Goal: Task Accomplishment & Management: Manage account settings

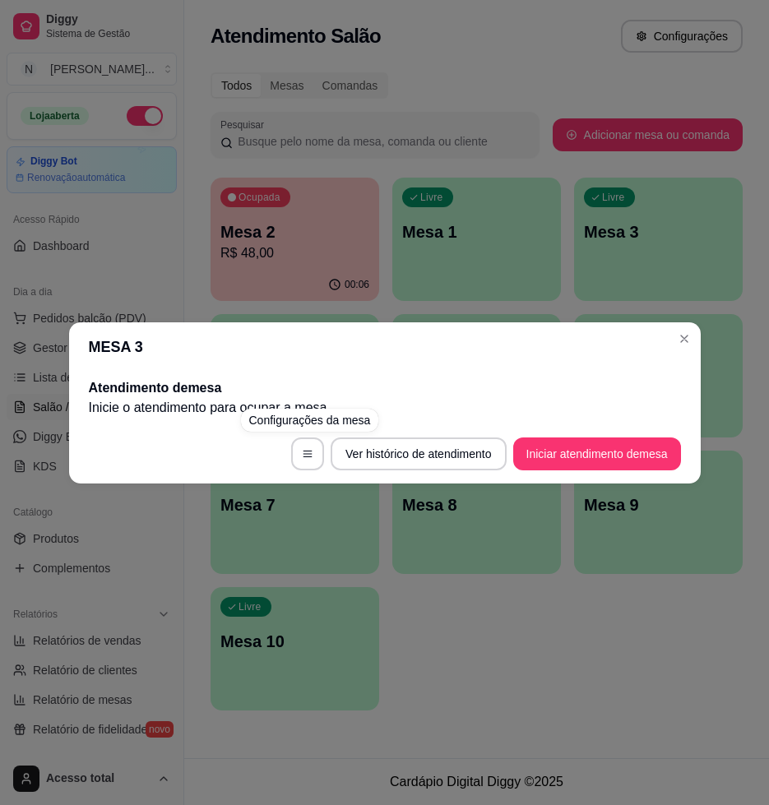
click at [559, 697] on div "MESA 3 Atendimento de mesa Inicie o atendimento para ocupar a mesa . Ver histór…" at bounding box center [384, 402] width 769 height 805
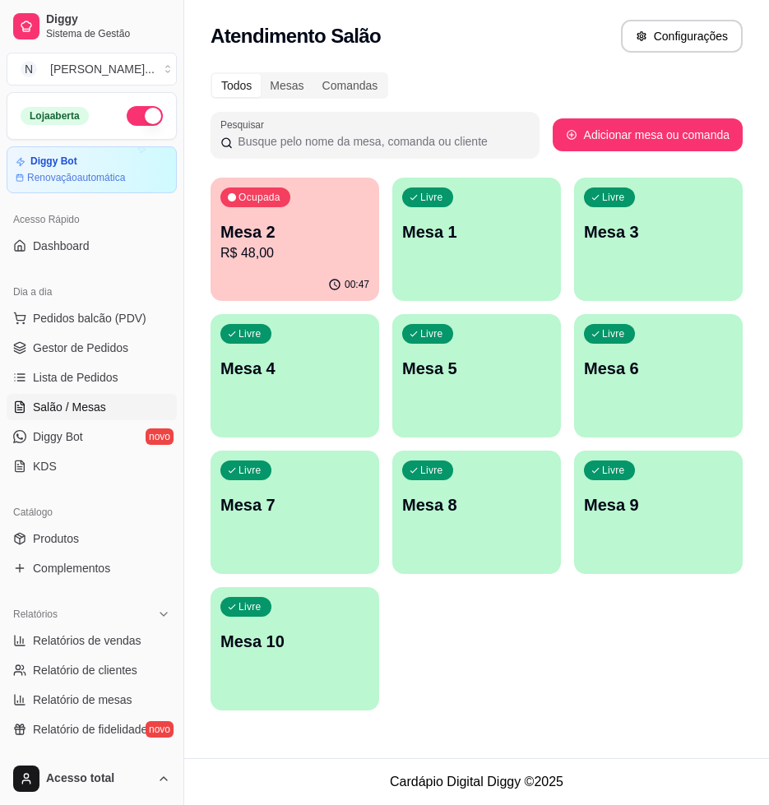
click at [335, 248] on p "R$ 48,00" at bounding box center [294, 253] width 149 height 20
click at [321, 650] on p "Mesa 10" at bounding box center [294, 641] width 149 height 23
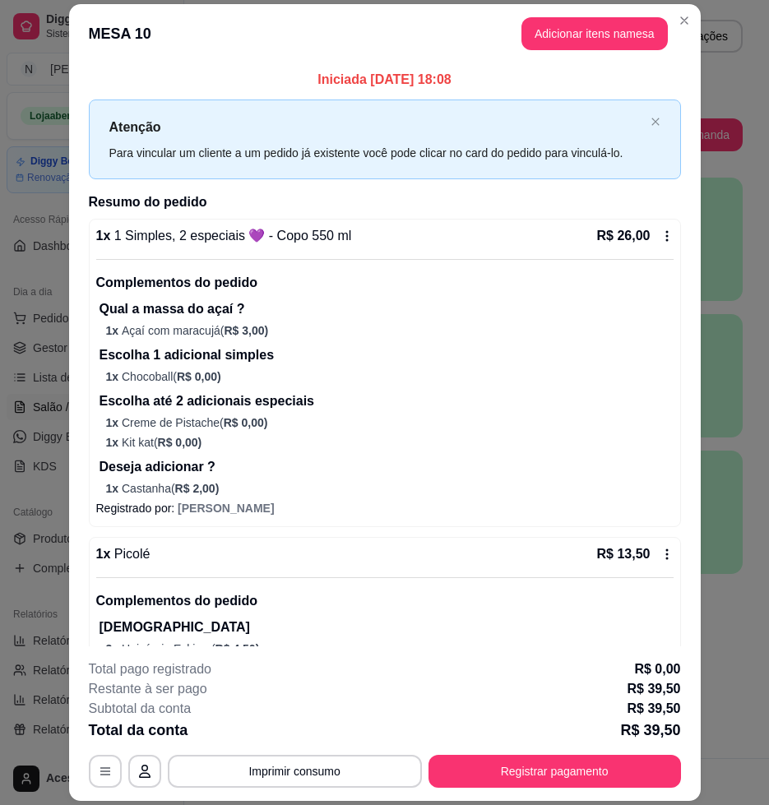
scroll to position [94, 0]
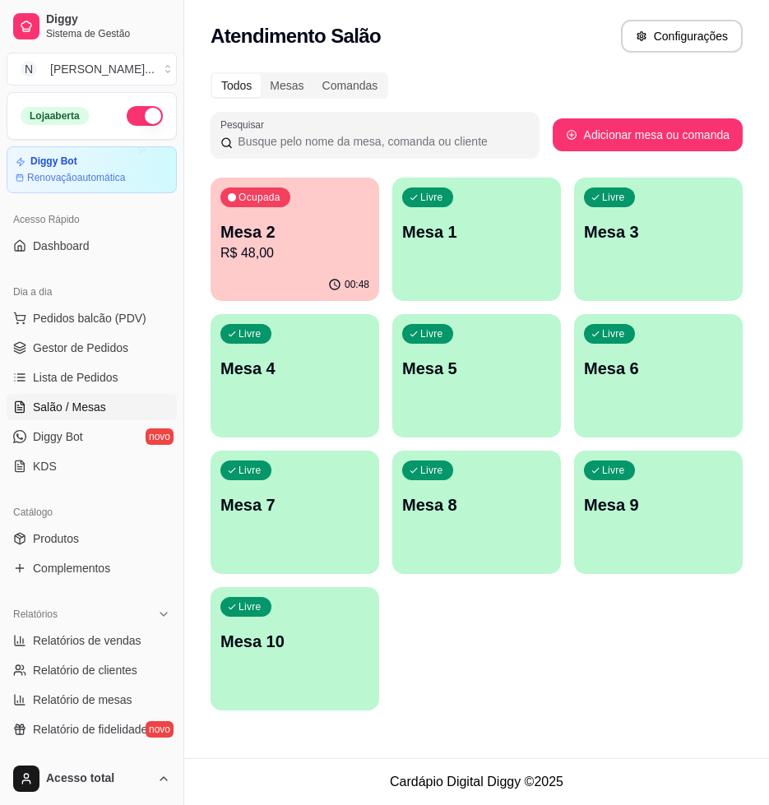
click at [327, 673] on div "Livre Mesa 10" at bounding box center [294, 639] width 169 height 104
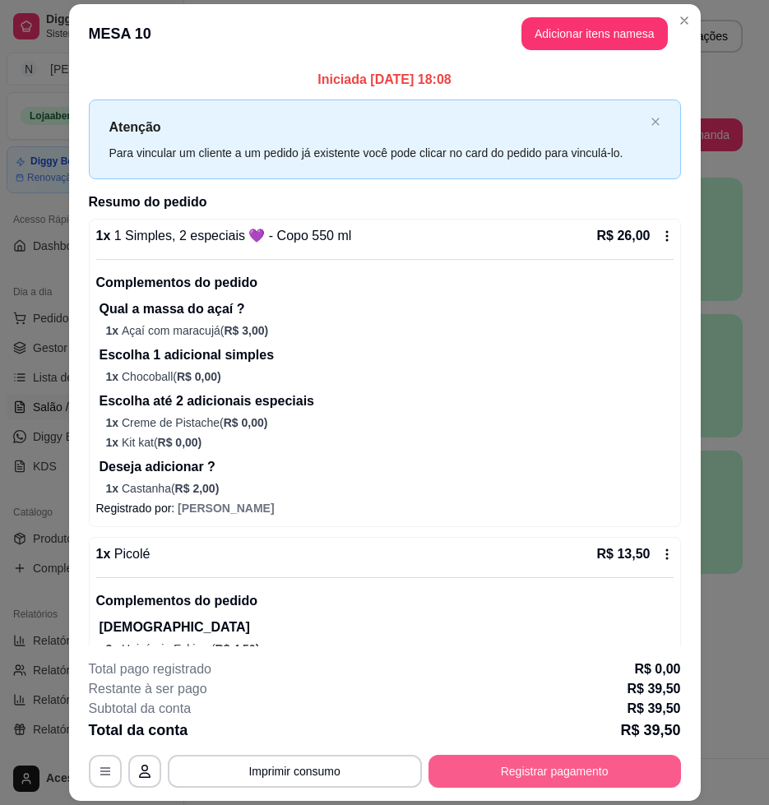
click at [542, 778] on button "Registrar pagamento" at bounding box center [554, 771] width 252 height 33
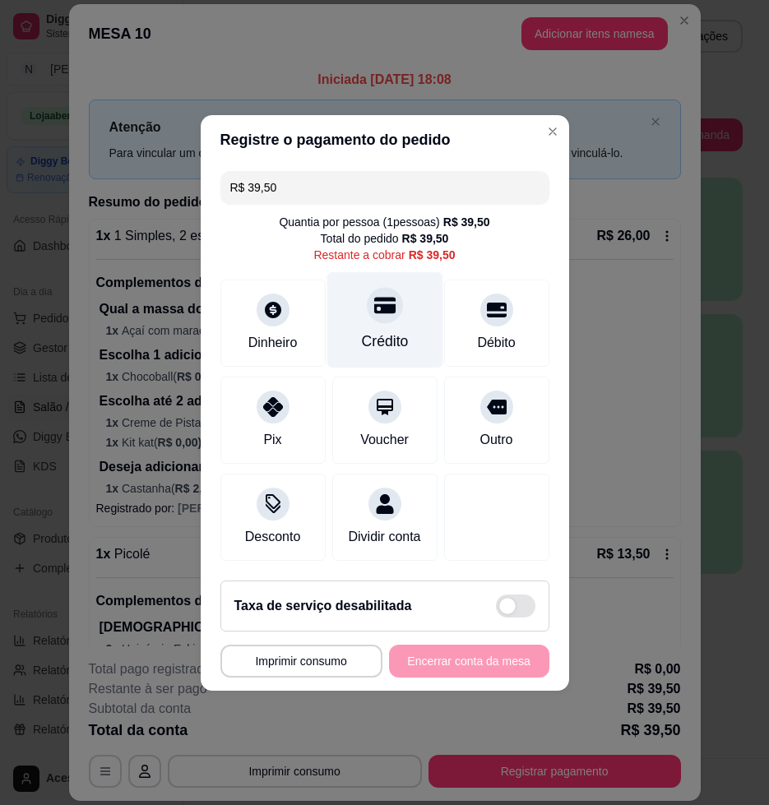
click at [382, 315] on div "Crédito" at bounding box center [384, 319] width 116 height 96
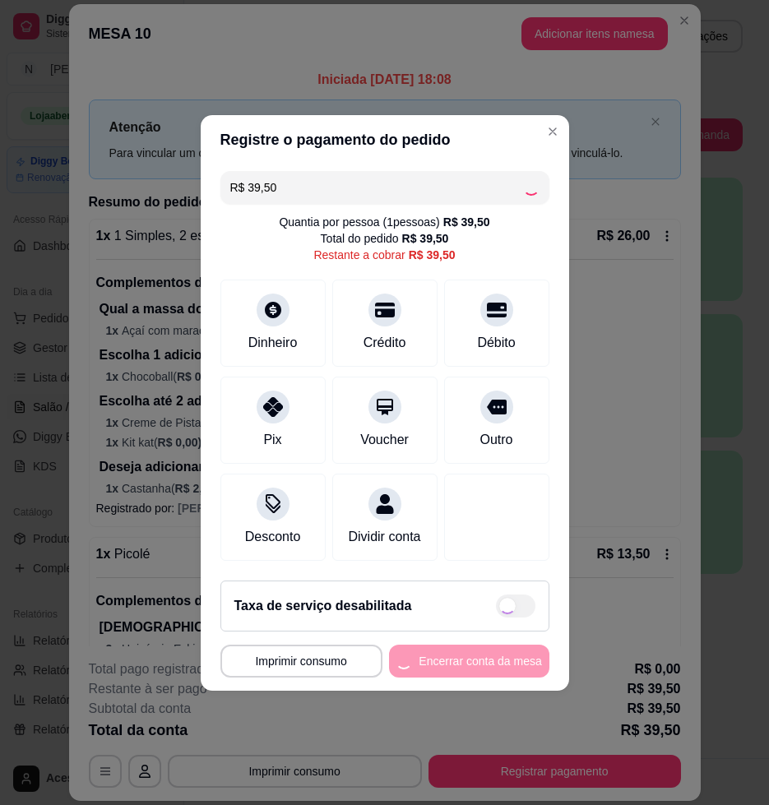
type input "R$ 0,00"
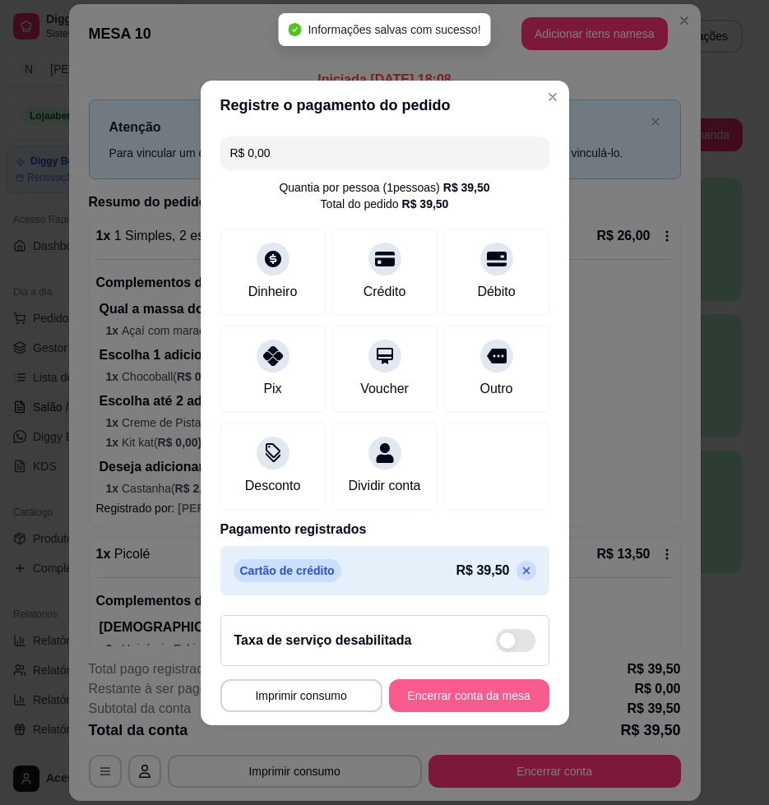
click at [456, 698] on button "Encerrar conta da mesa" at bounding box center [469, 695] width 160 height 33
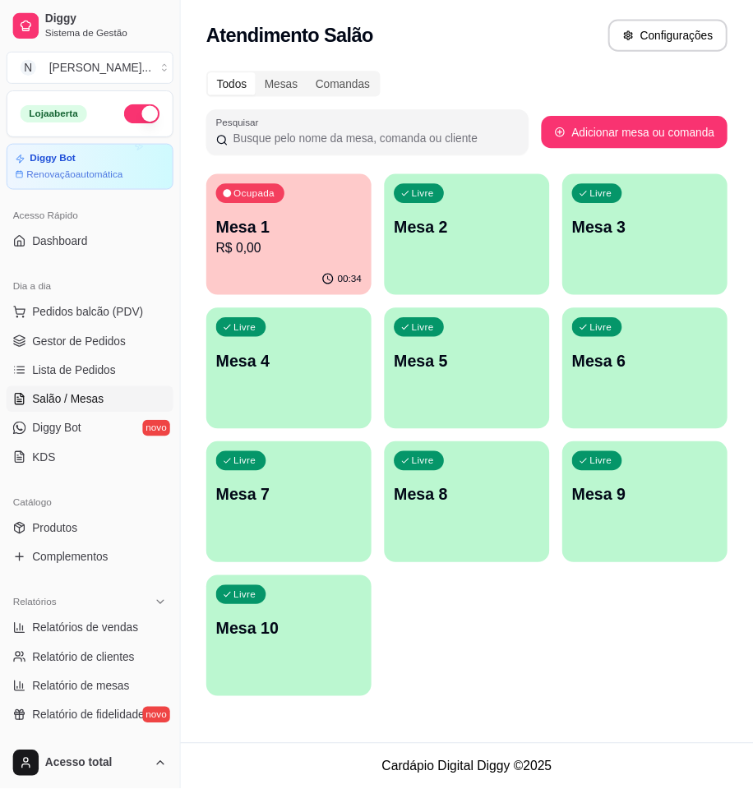
scroll to position [206, 0]
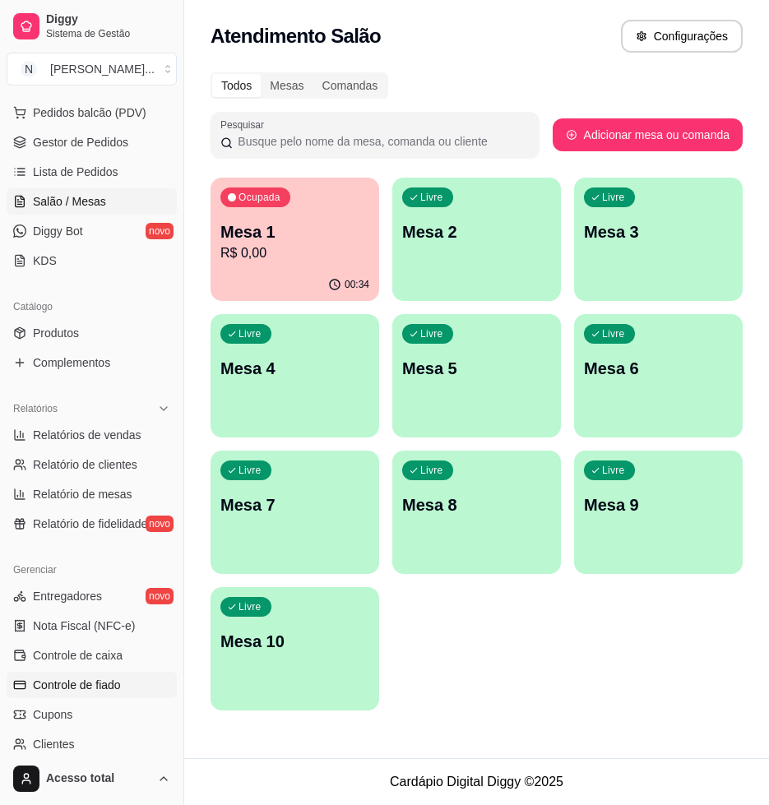
click at [86, 686] on span "Controle de fiado" at bounding box center [77, 685] width 88 height 16
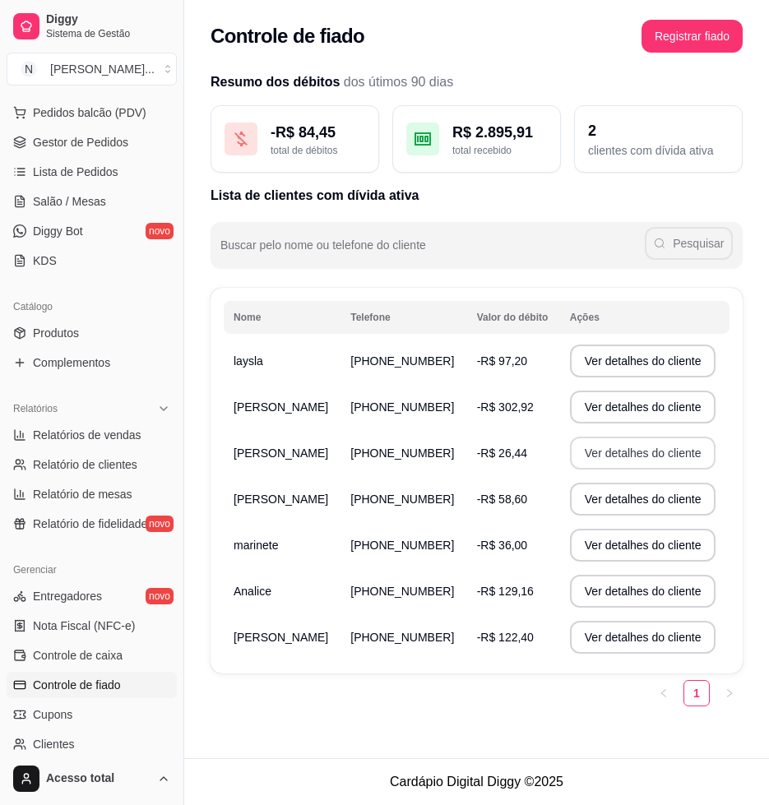
click at [608, 455] on button "Ver detalhes do cliente" at bounding box center [643, 453] width 146 height 33
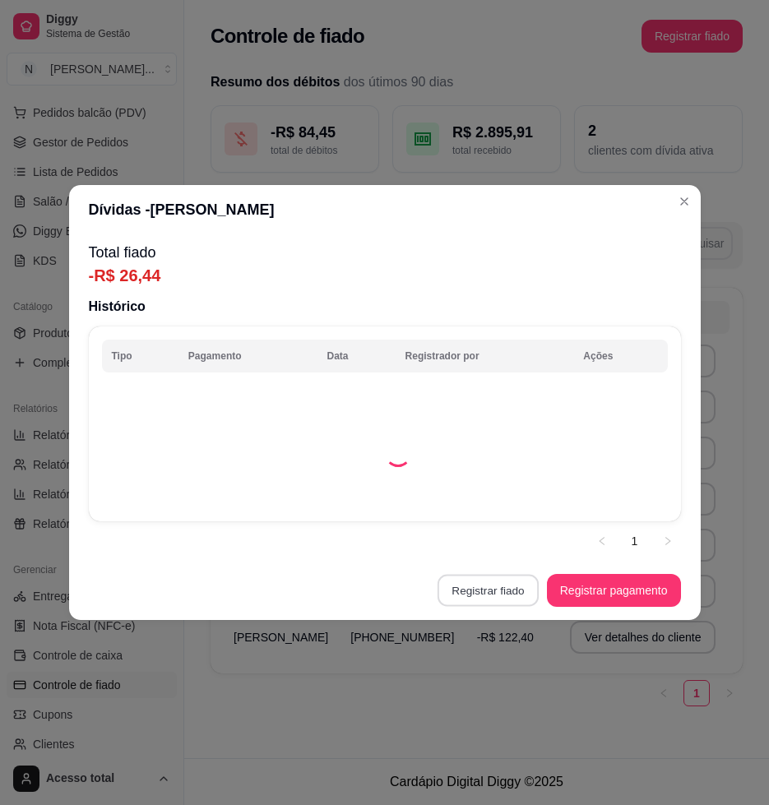
click at [500, 589] on button "Registrar fiado" at bounding box center [487, 591] width 101 height 32
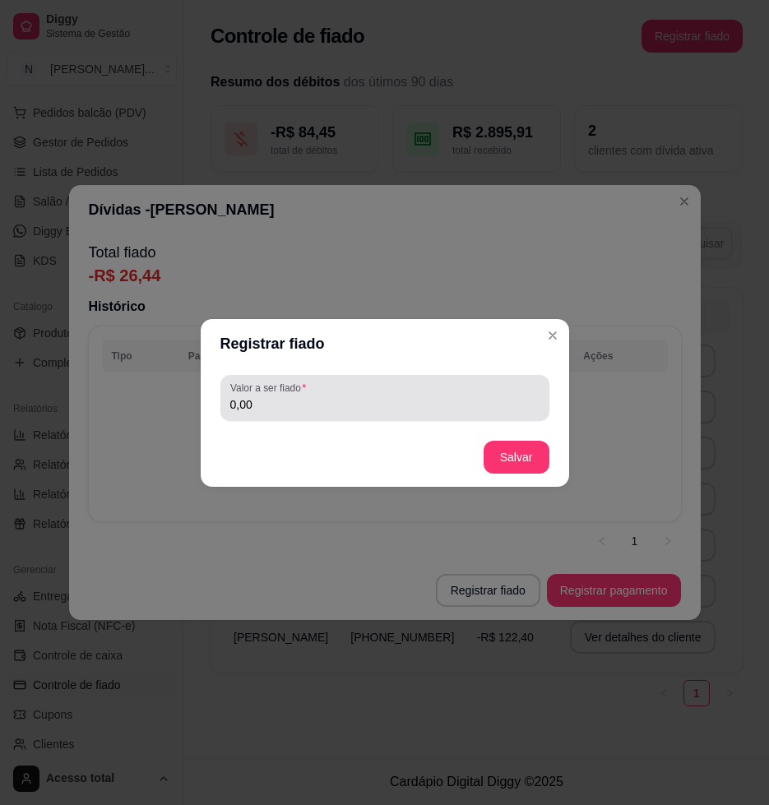
click at [377, 409] on input "0,00" at bounding box center [384, 404] width 309 height 16
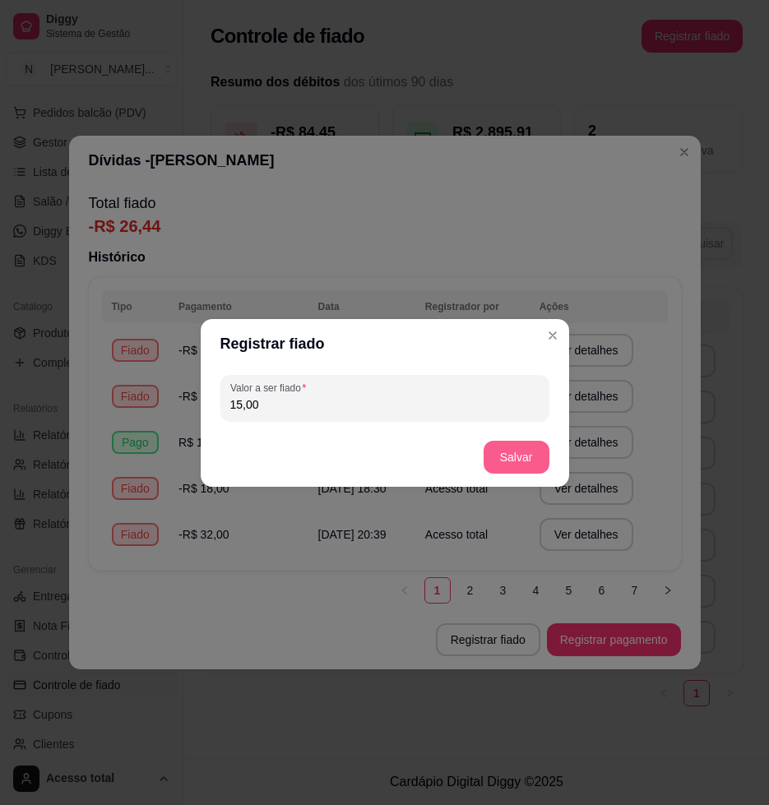
type input "15,00"
click at [515, 455] on button "Salvar" at bounding box center [516, 457] width 66 height 33
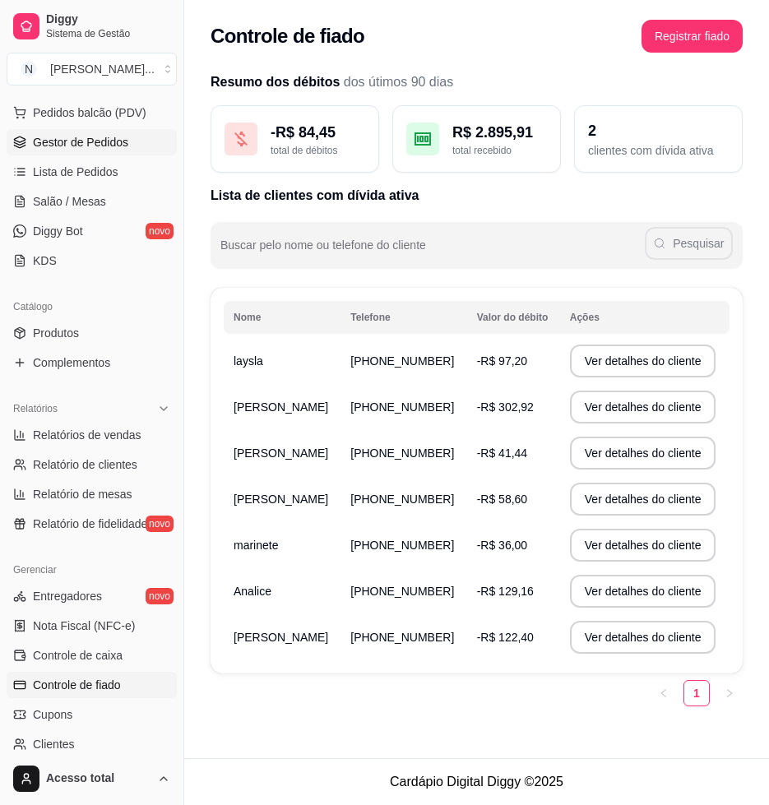
click at [109, 143] on span "Gestor de Pedidos" at bounding box center [80, 142] width 95 height 16
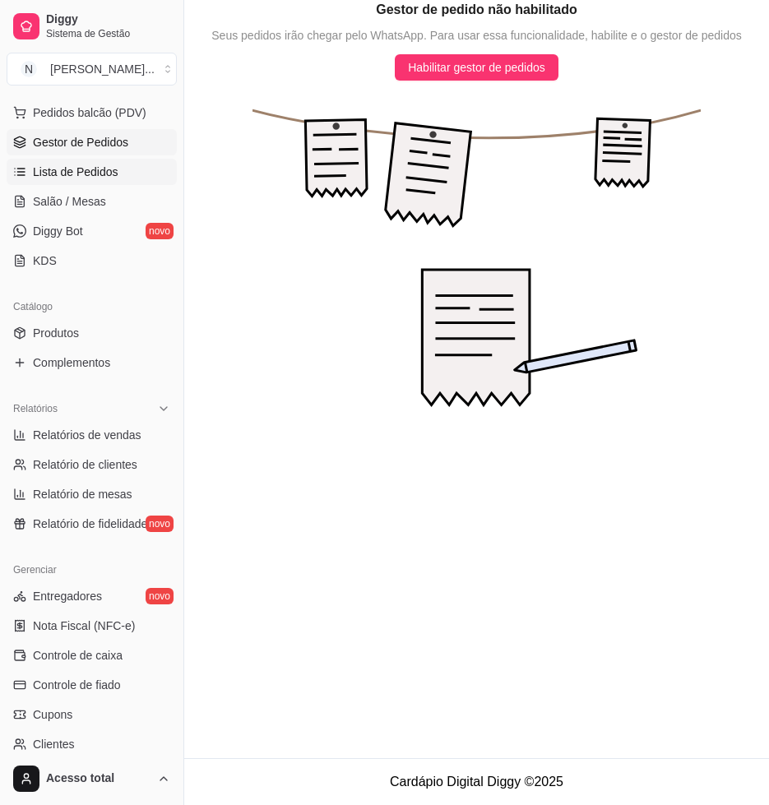
click at [107, 183] on link "Lista de Pedidos" at bounding box center [92, 172] width 170 height 26
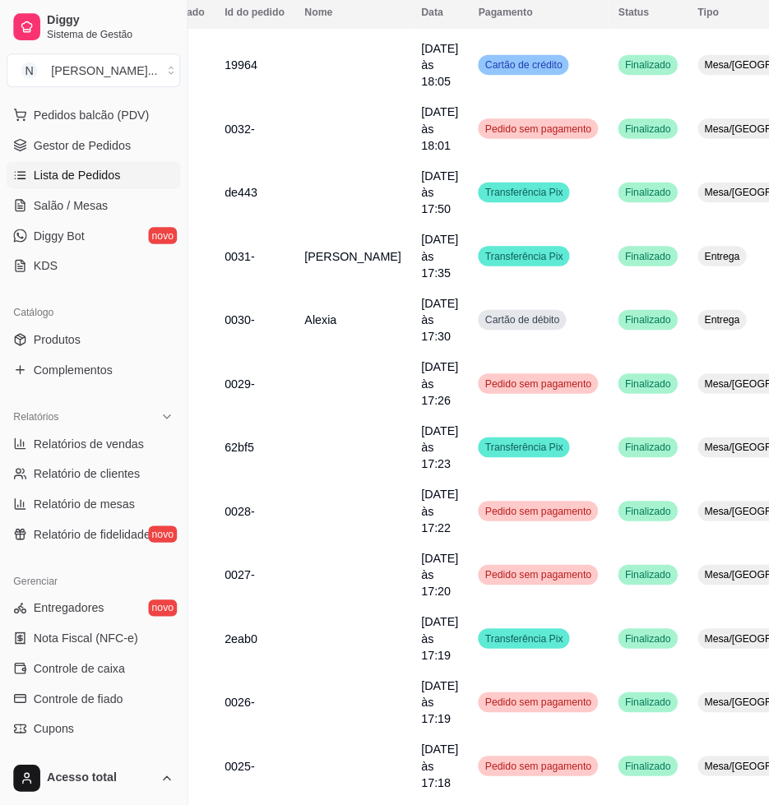
scroll to position [206, 93]
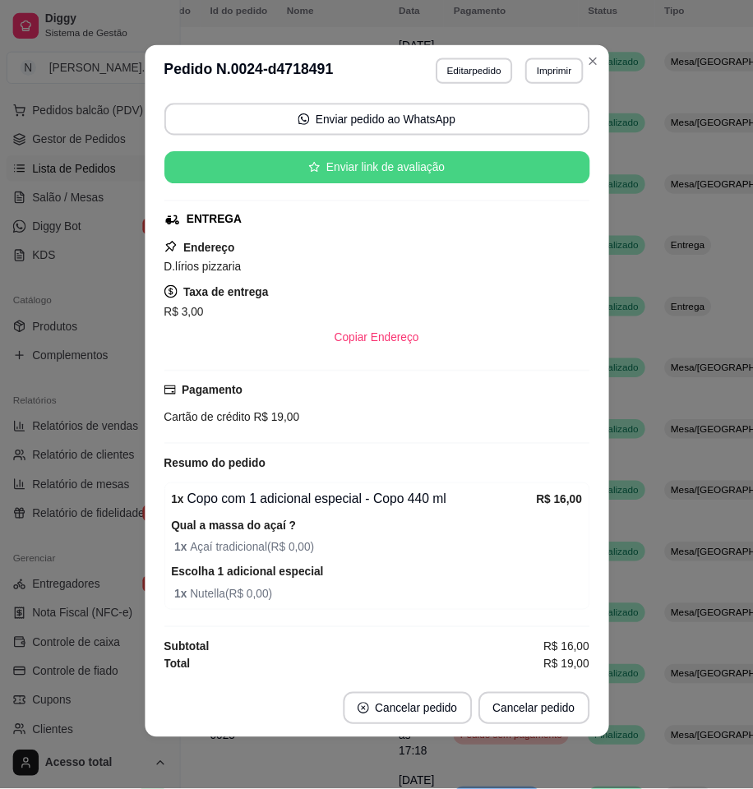
scroll to position [0, 0]
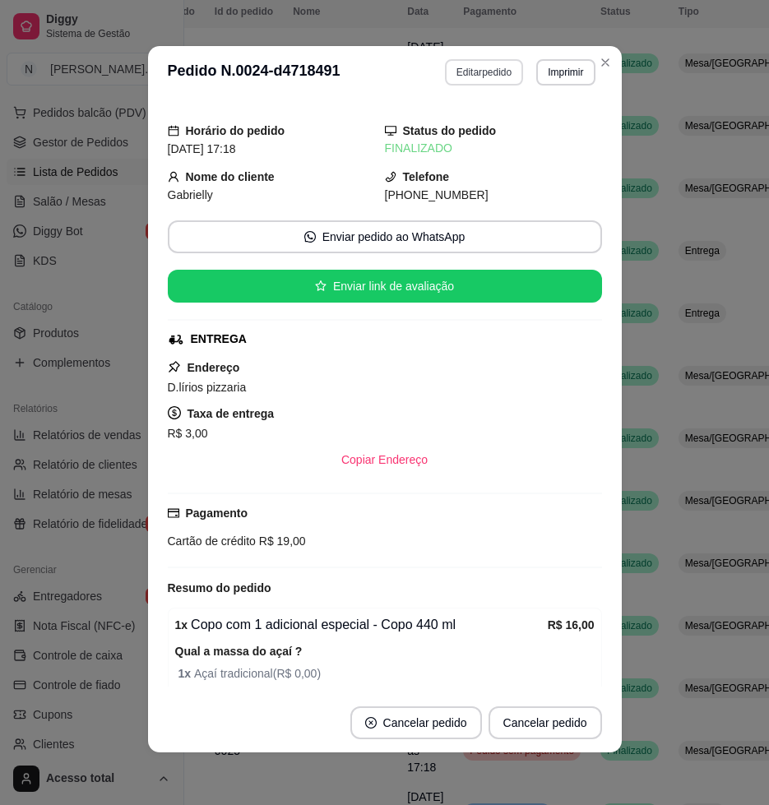
click at [476, 61] on button "Editar pedido" at bounding box center [484, 72] width 78 height 26
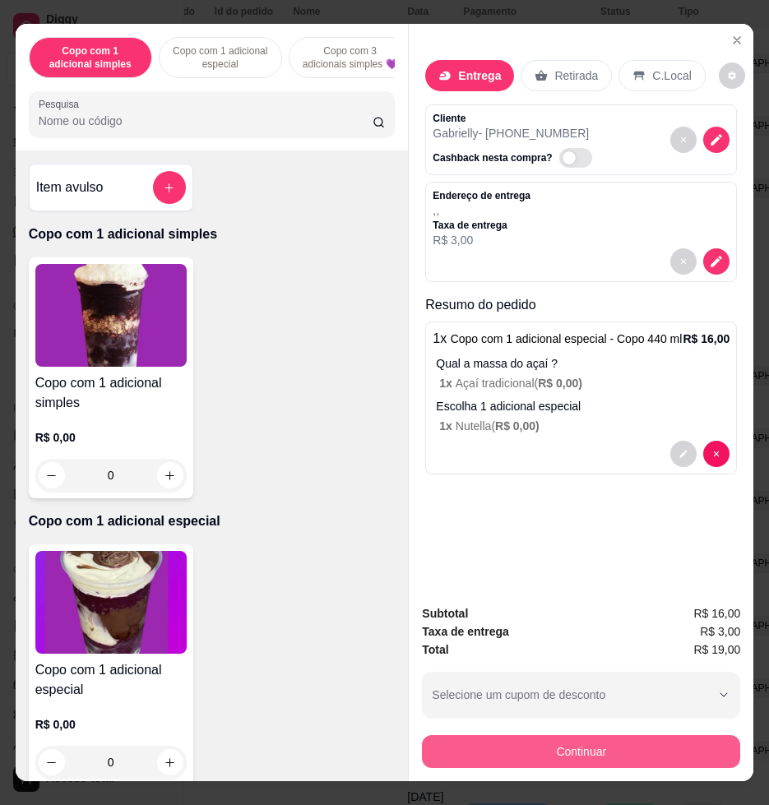
click at [526, 743] on button "Continuar" at bounding box center [581, 751] width 318 height 33
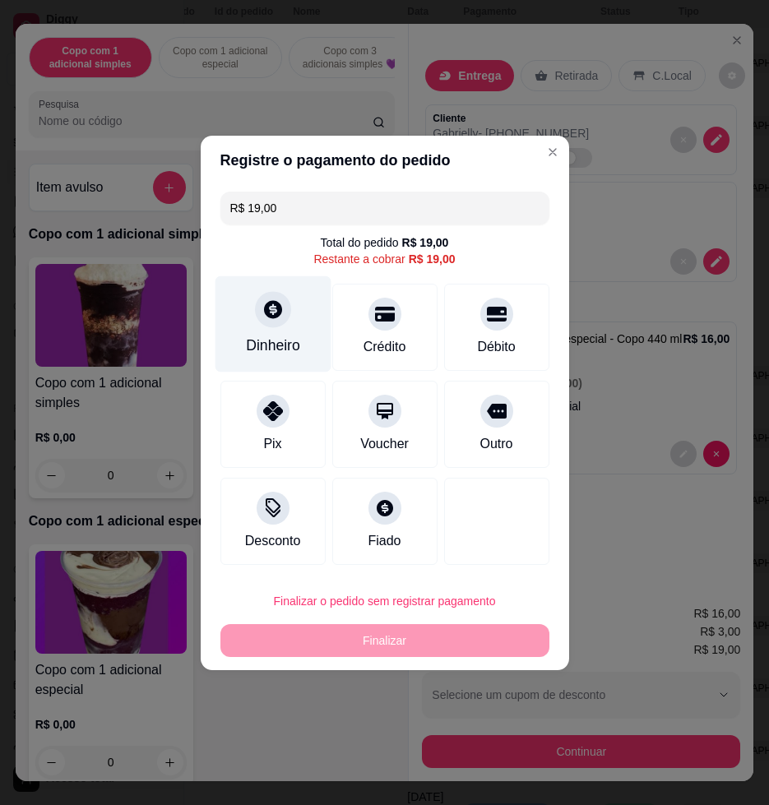
click at [280, 325] on div "Dinheiro" at bounding box center [273, 323] width 116 height 96
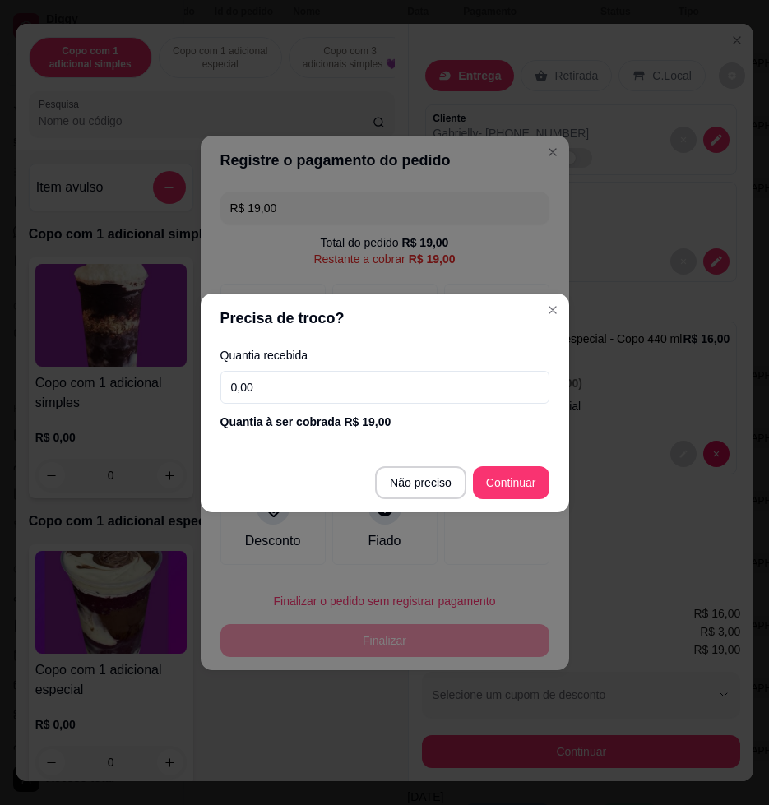
click at [391, 382] on input "0,00" at bounding box center [384, 387] width 329 height 33
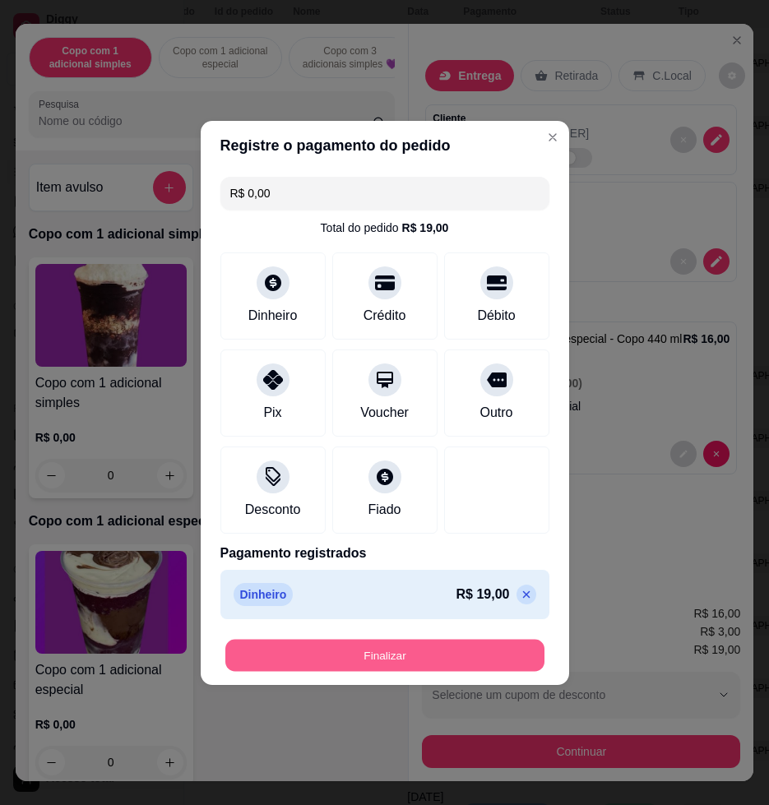
click at [378, 660] on button "Finalizar" at bounding box center [384, 655] width 319 height 32
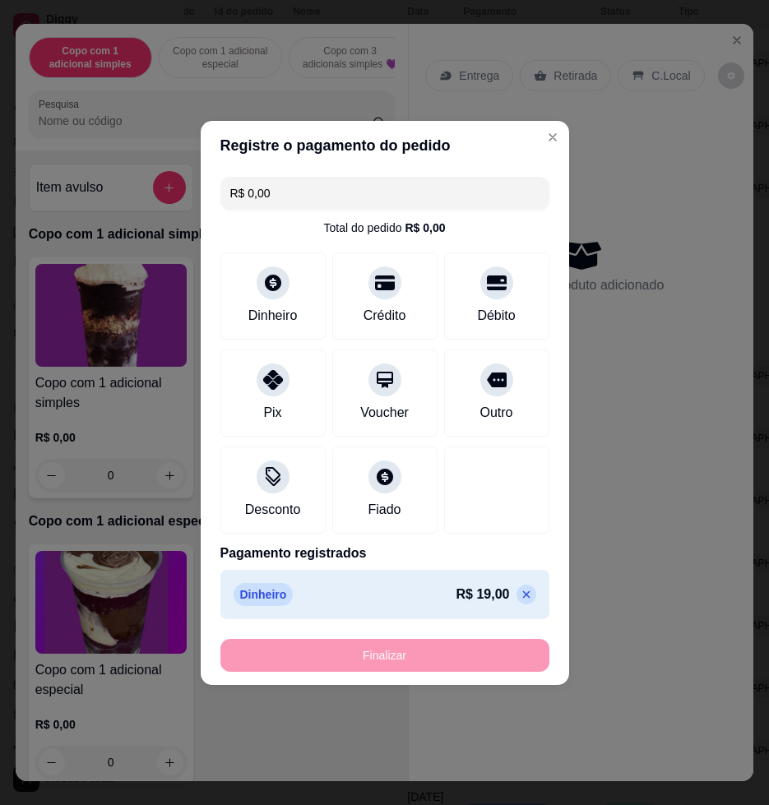
type input "-R$ 19,00"
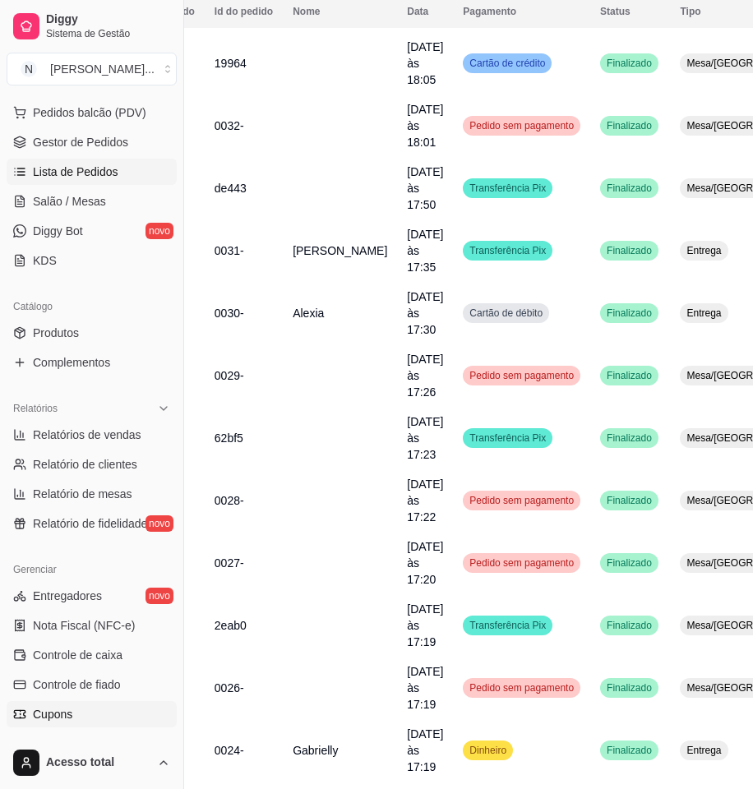
scroll to position [308, 0]
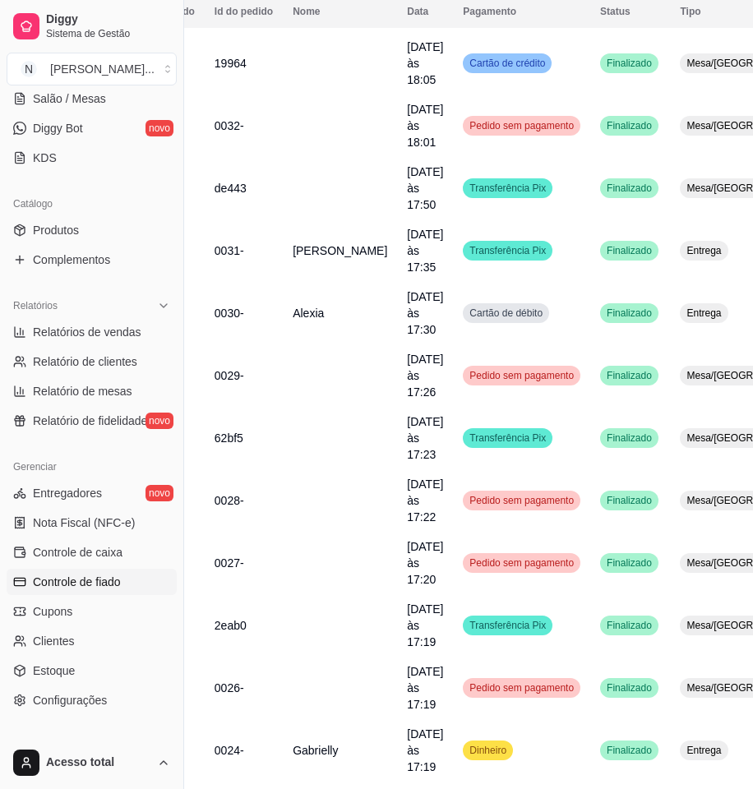
click at [118, 585] on span "Controle de fiado" at bounding box center [77, 582] width 88 height 16
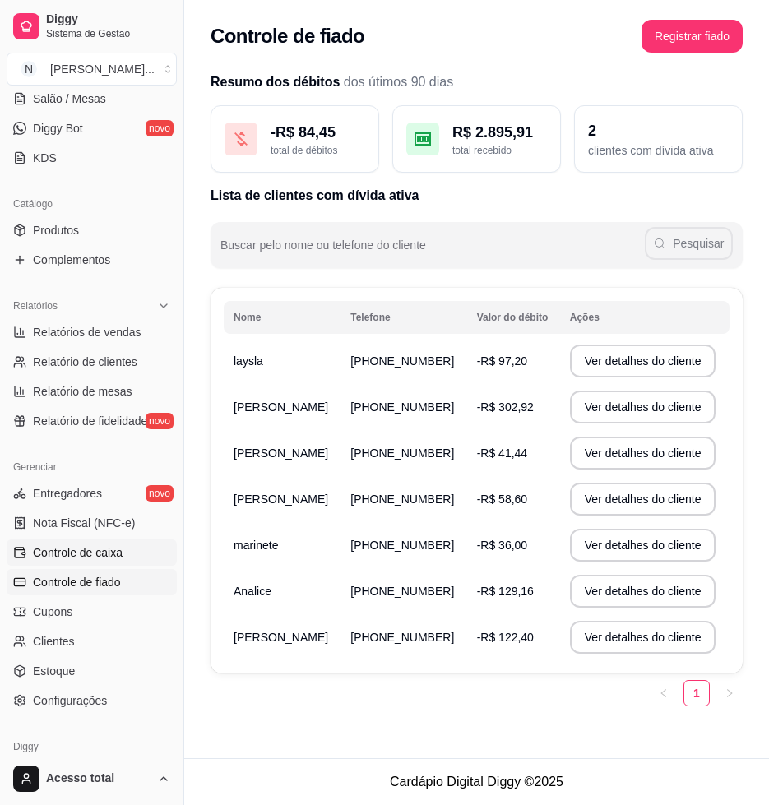
click at [118, 550] on span "Controle de caixa" at bounding box center [78, 552] width 90 height 16
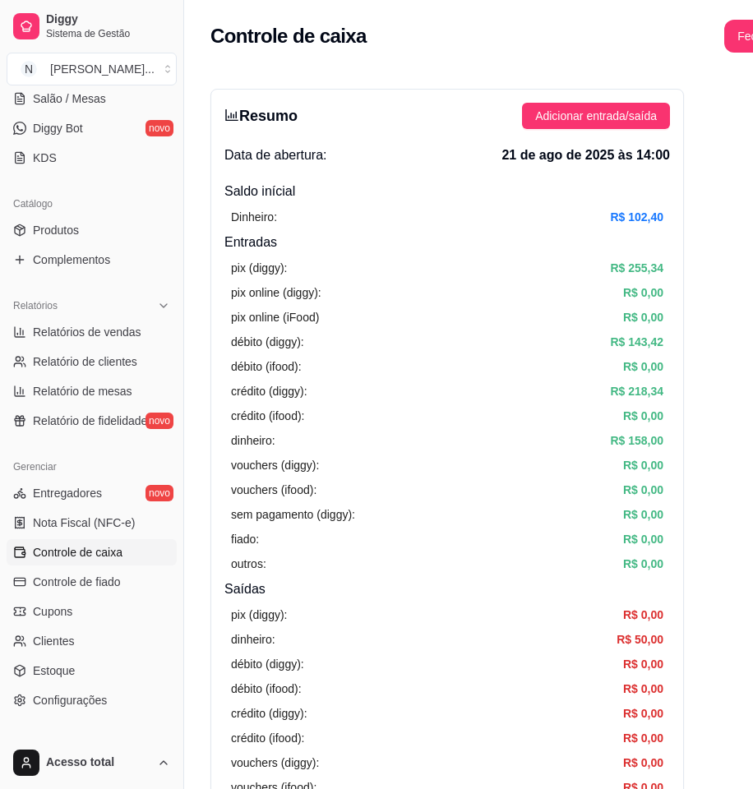
scroll to position [308, 0]
